Goal: Book appointment/travel/reservation

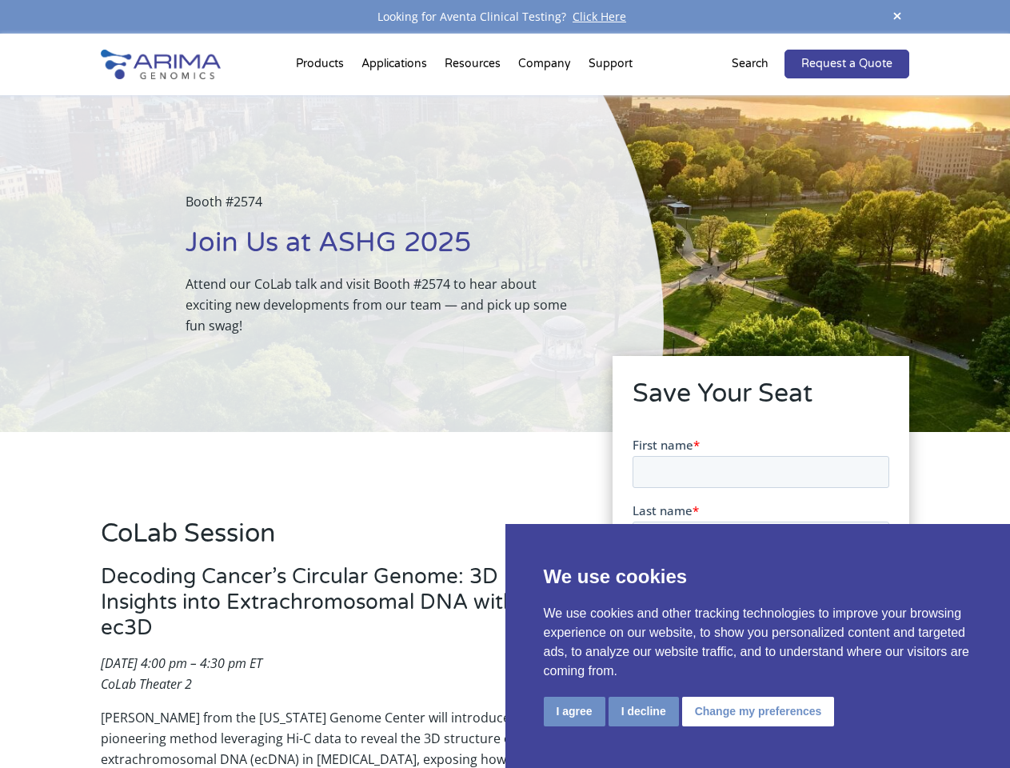
click at [505, 384] on div "Booth #2574 Join Us at ASHG 2025 Attend our CoLab talk and visit Booth #2574 to…" at bounding box center [332, 263] width 664 height 337
click at [574, 711] on button "I agree" at bounding box center [575, 712] width 62 height 30
click at [642, 731] on input "I'd like to schedule a meeting at the booth" at bounding box center [641, 730] width 10 height 10
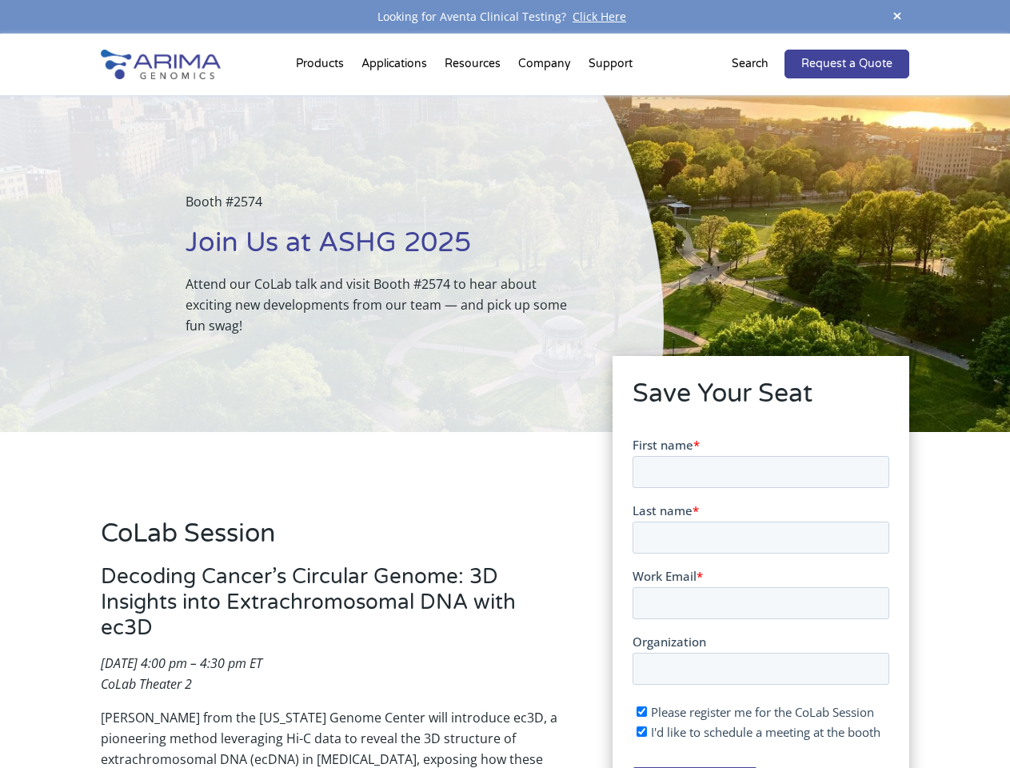
click at [755, 731] on span "I'd like to schedule a meeting at the booth" at bounding box center [765, 731] width 230 height 16
click at [646, 731] on input "I'd like to schedule a meeting at the booth" at bounding box center [641, 730] width 10 height 10
checkbox input "false"
click at [897, 17] on span at bounding box center [897, 17] width 24 height 22
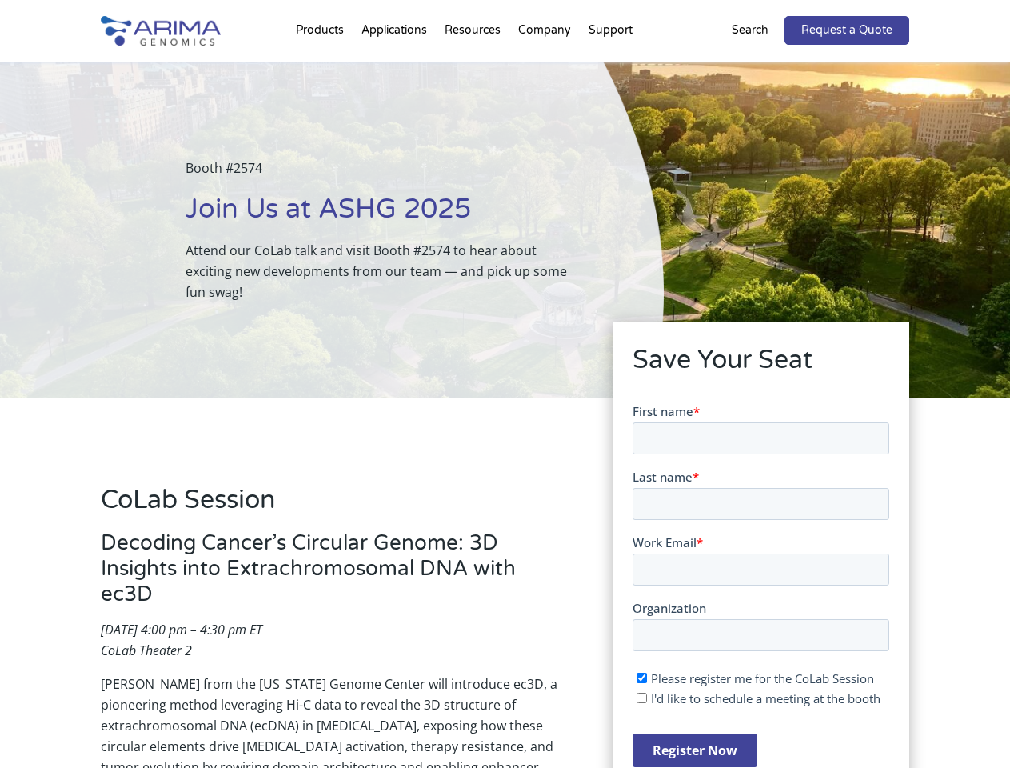
click at [322, 67] on div "Booth #2574 Join Us at ASHG 2025 Attend our CoLab talk and visit Booth #2574 to…" at bounding box center [332, 230] width 664 height 337
click at [474, 67] on div "Booth #2574 Join Us at ASHG 2025 Attend our CoLab talk and visit Booth #2574 to…" at bounding box center [332, 230] width 664 height 337
click at [545, 67] on div "Booth #2574 Join Us at ASHG 2025 Attend our CoLab talk and visit Booth #2574 to…" at bounding box center [332, 230] width 664 height 337
click at [610, 67] on div "Booth #2574 Join Us at ASHG 2025 Attend our CoLab talk and visit Booth #2574 to…" at bounding box center [332, 230] width 664 height 337
